Goal: Navigation & Orientation: Find specific page/section

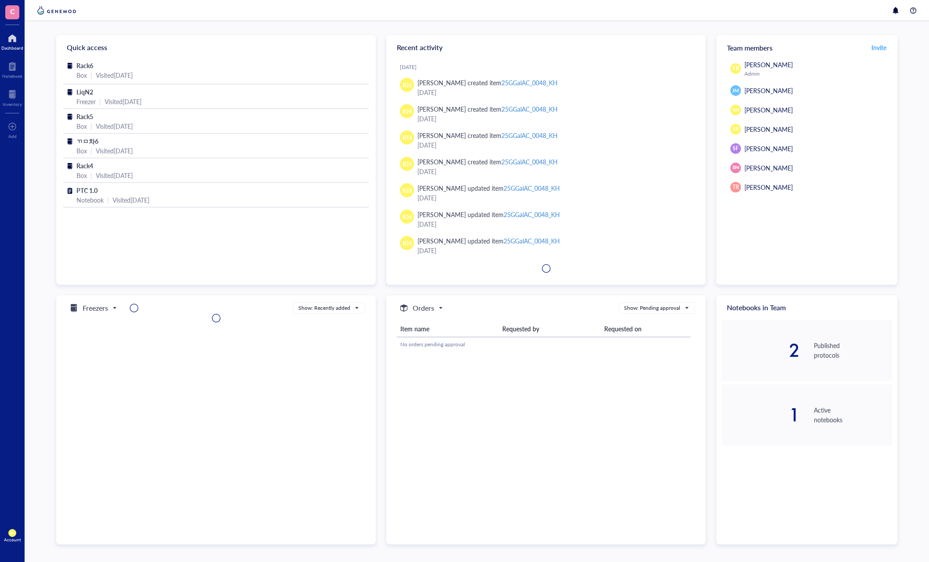
click at [140, 20] on div at bounding box center [477, 10] width 904 height 21
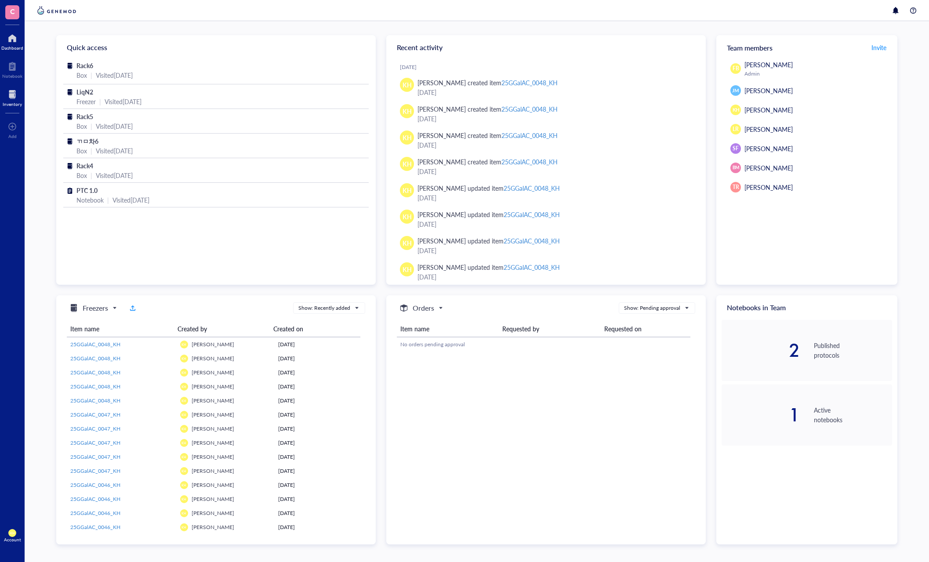
click at [17, 94] on div at bounding box center [12, 94] width 19 height 14
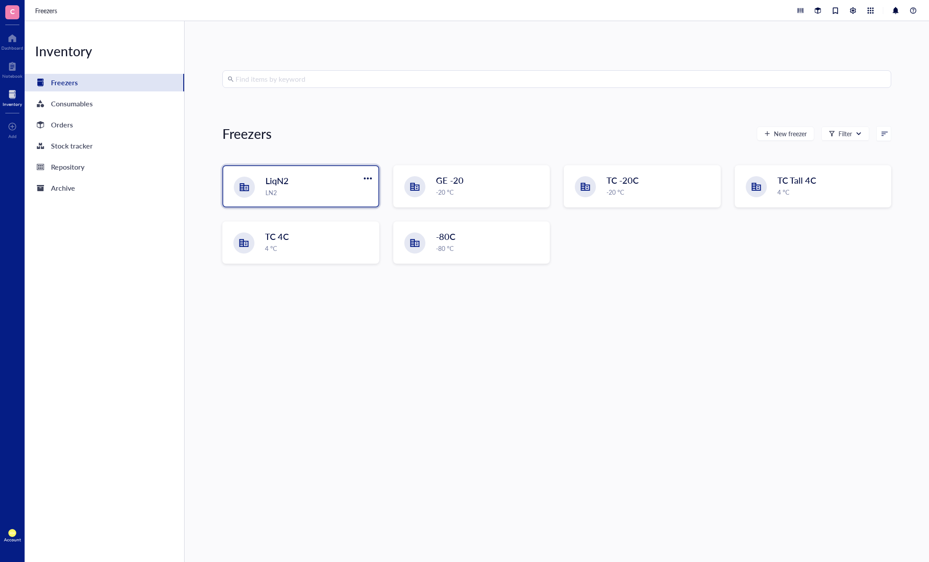
click at [320, 190] on div "LN2" at bounding box center [319, 193] width 108 height 10
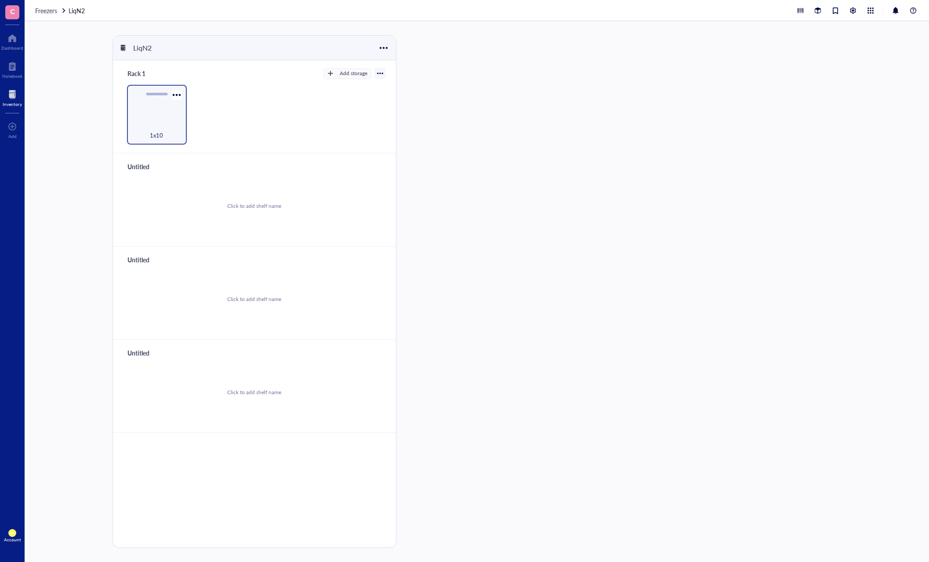
click at [158, 113] on div "1x10" at bounding box center [157, 115] width 60 height 60
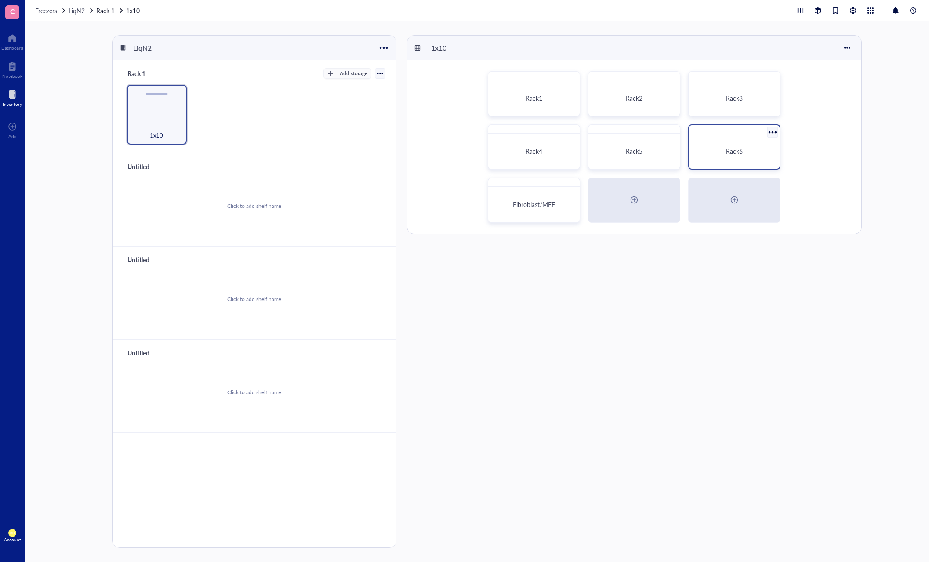
click at [770, 157] on div "Rack6" at bounding box center [733, 152] width 83 height 28
